Goal: Task Accomplishment & Management: Complete application form

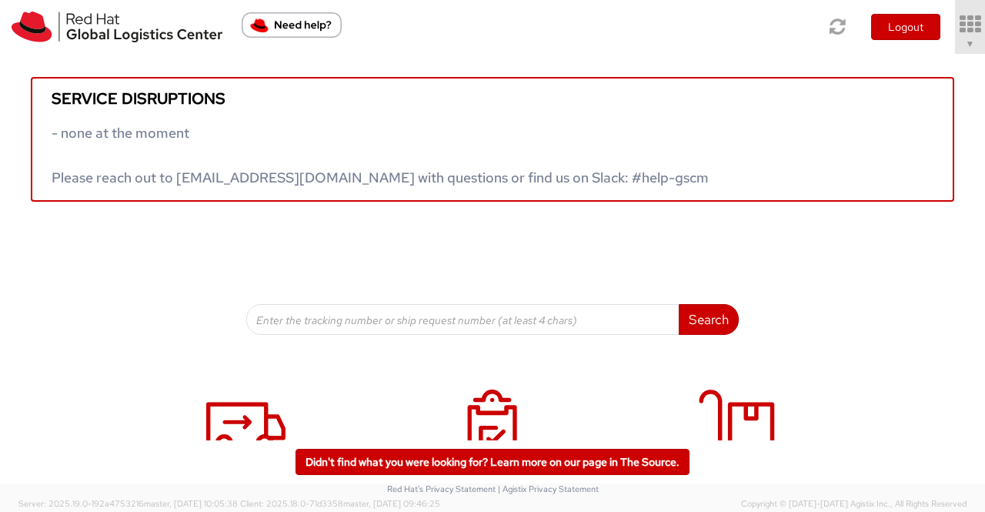
click at [973, 44] on span "▼" at bounding box center [970, 44] width 9 height 12
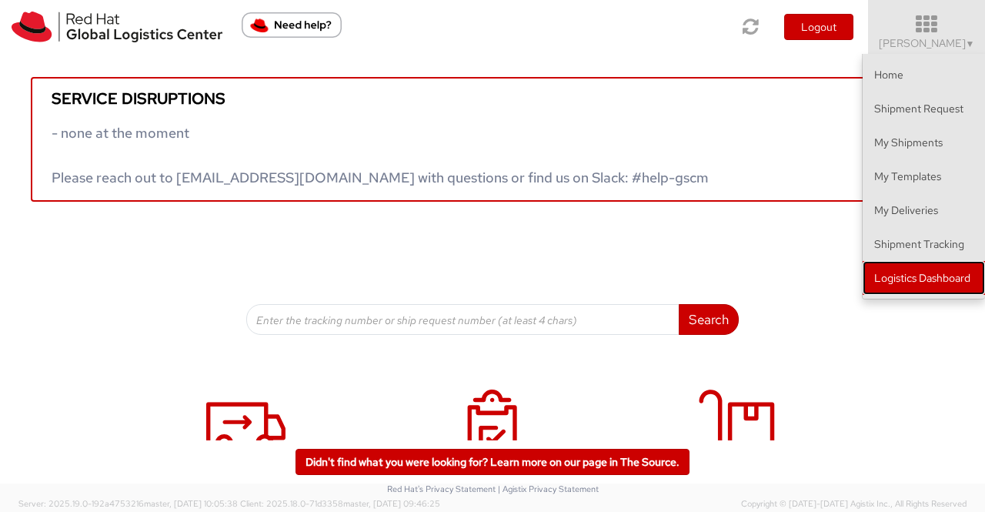
click at [939, 274] on link "Logistics Dashboard" at bounding box center [924, 278] width 122 height 34
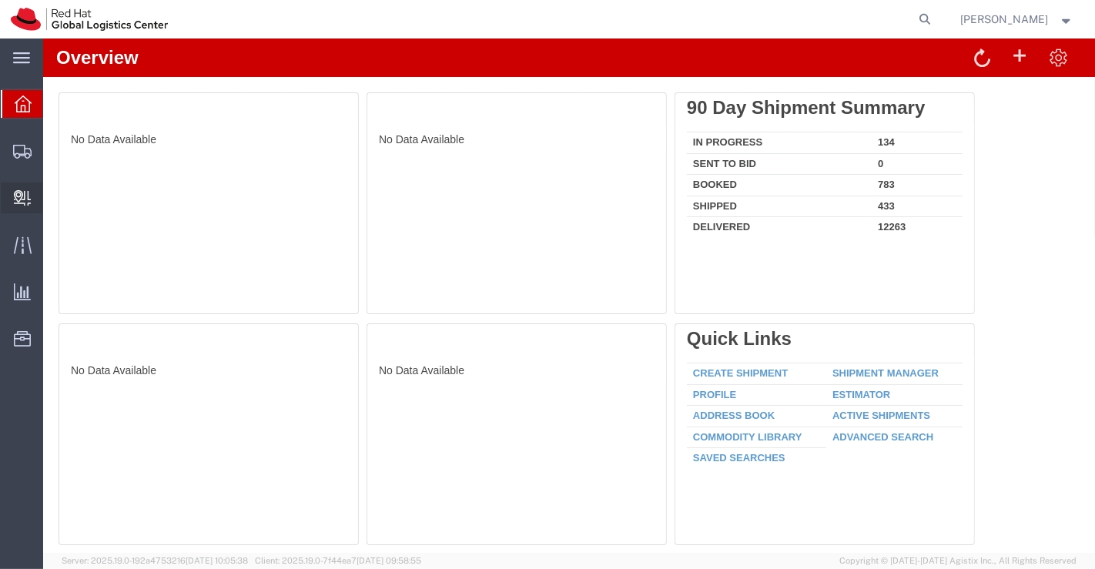
click at [0, 0] on span "Create Delivery" at bounding box center [0, 0] width 0 height 0
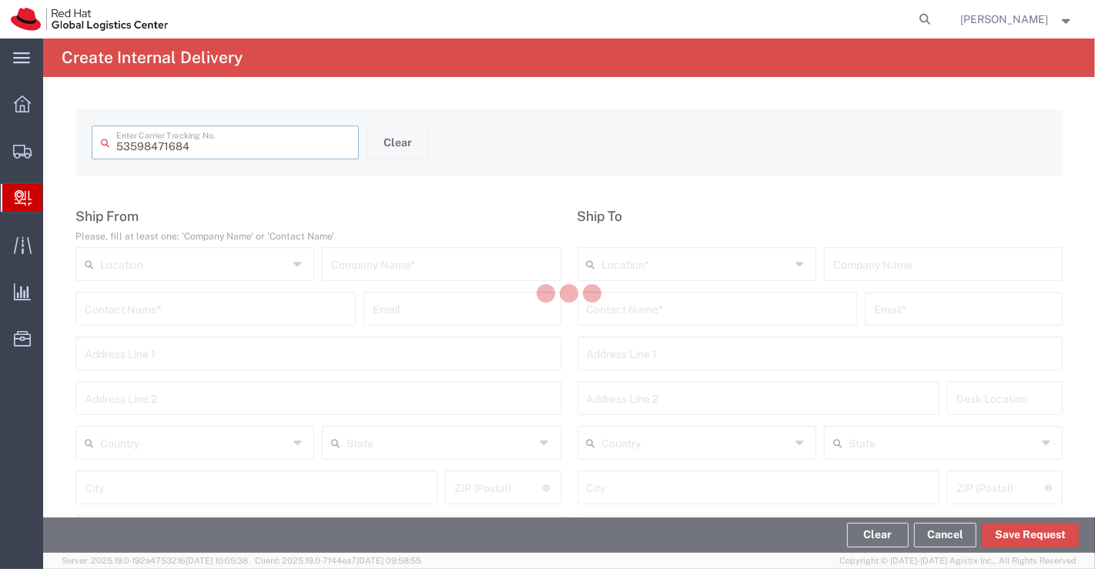
type input "53598471684"
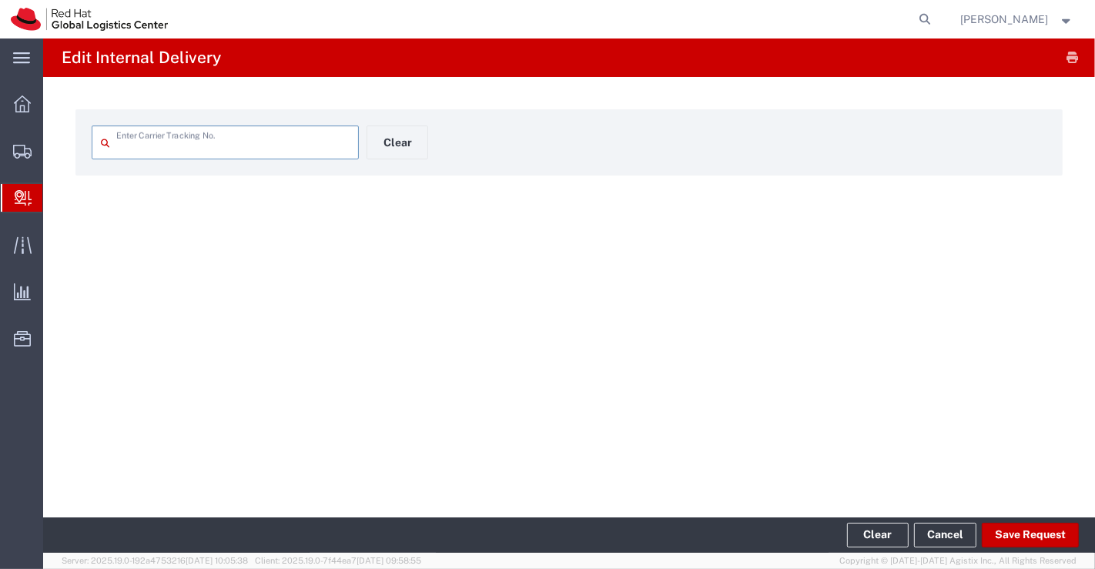
type input "53598471684"
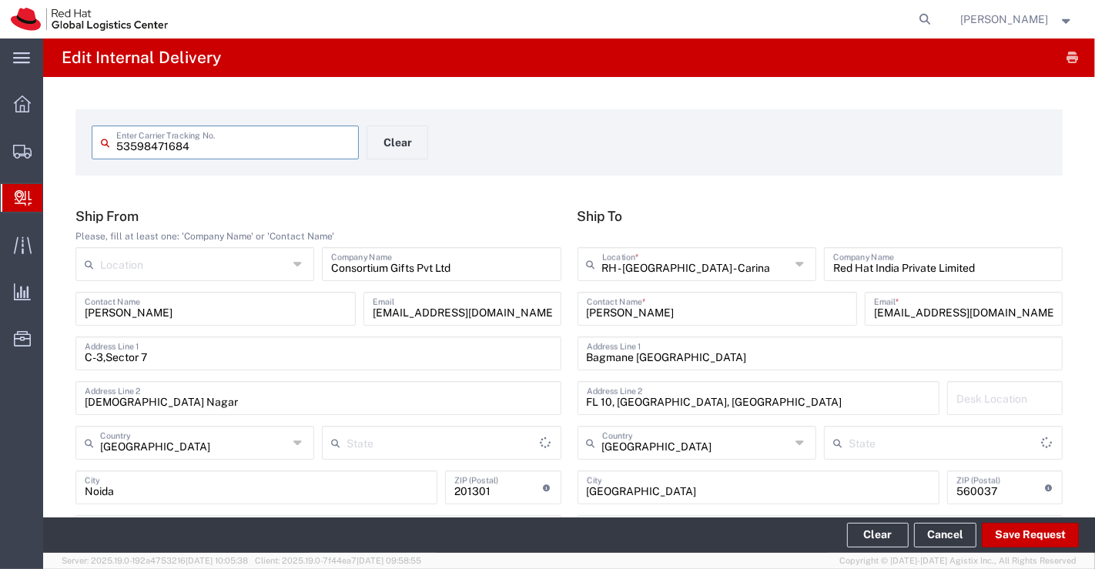
type input "Your Packaging"
type input "Uttar Pradesh"
type input "Ground"
type input "Karnataka"
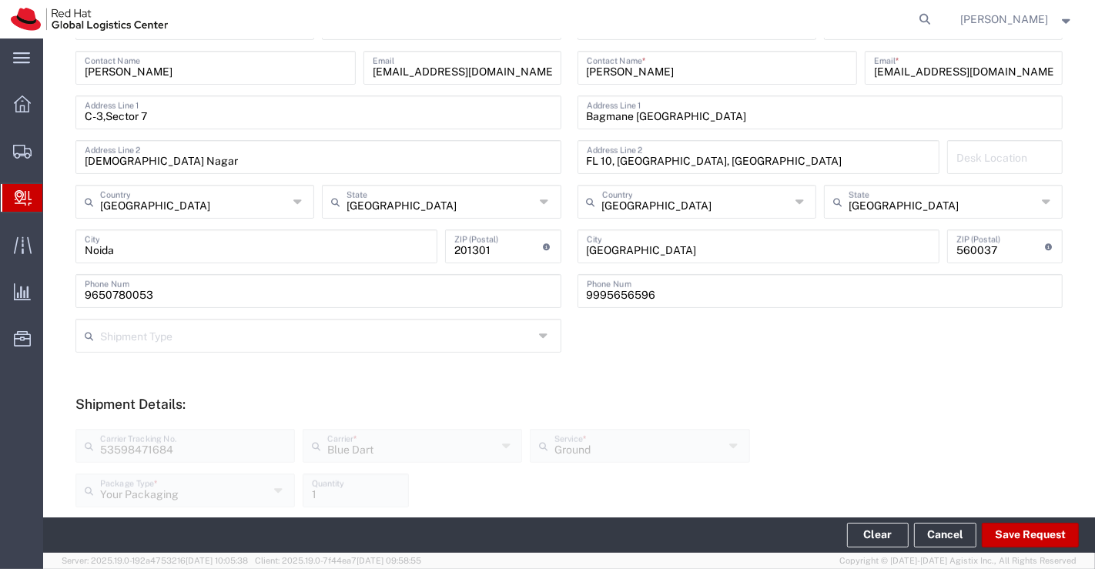
scroll to position [427, 0]
